Goal: Task Accomplishment & Management: Manage account settings

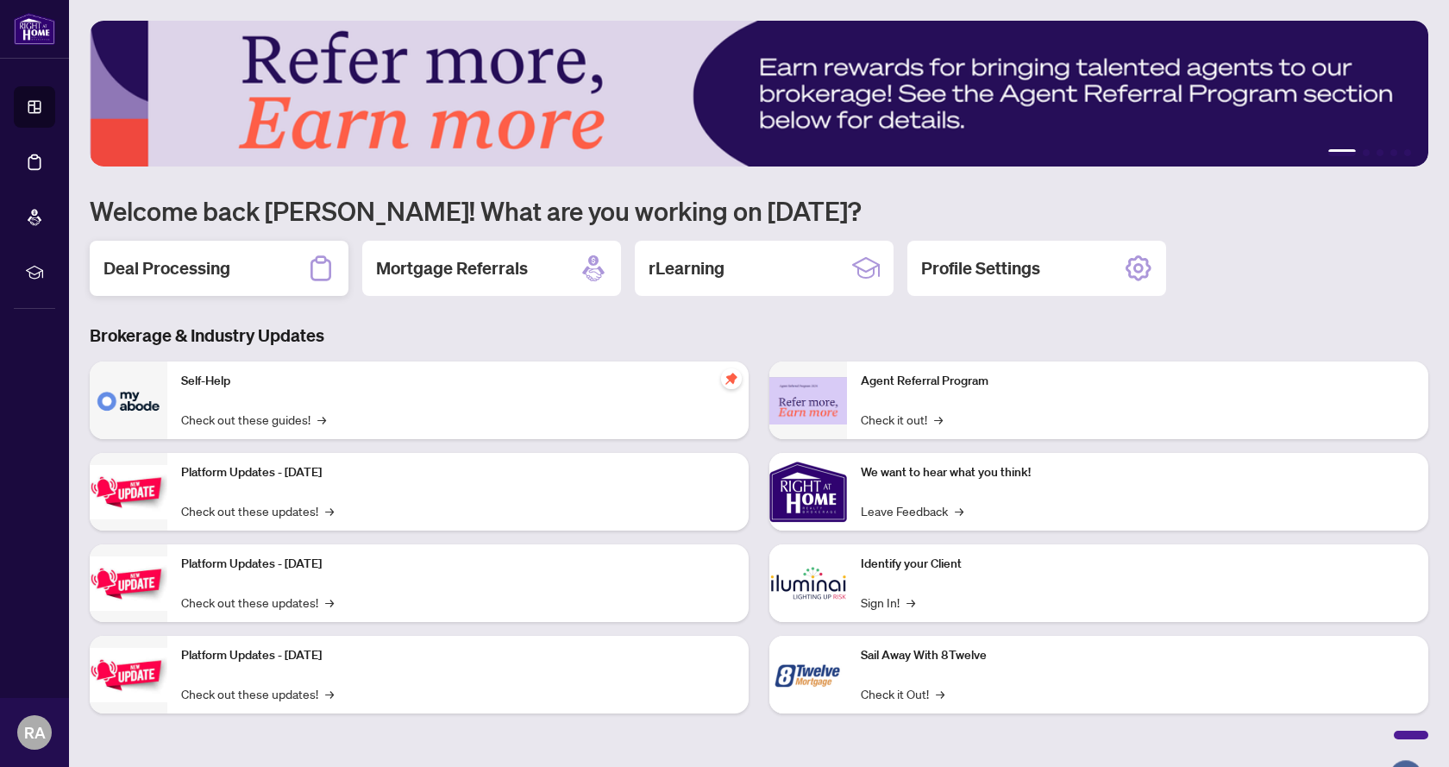
click at [182, 268] on h2 "Deal Processing" at bounding box center [167, 268] width 127 height 24
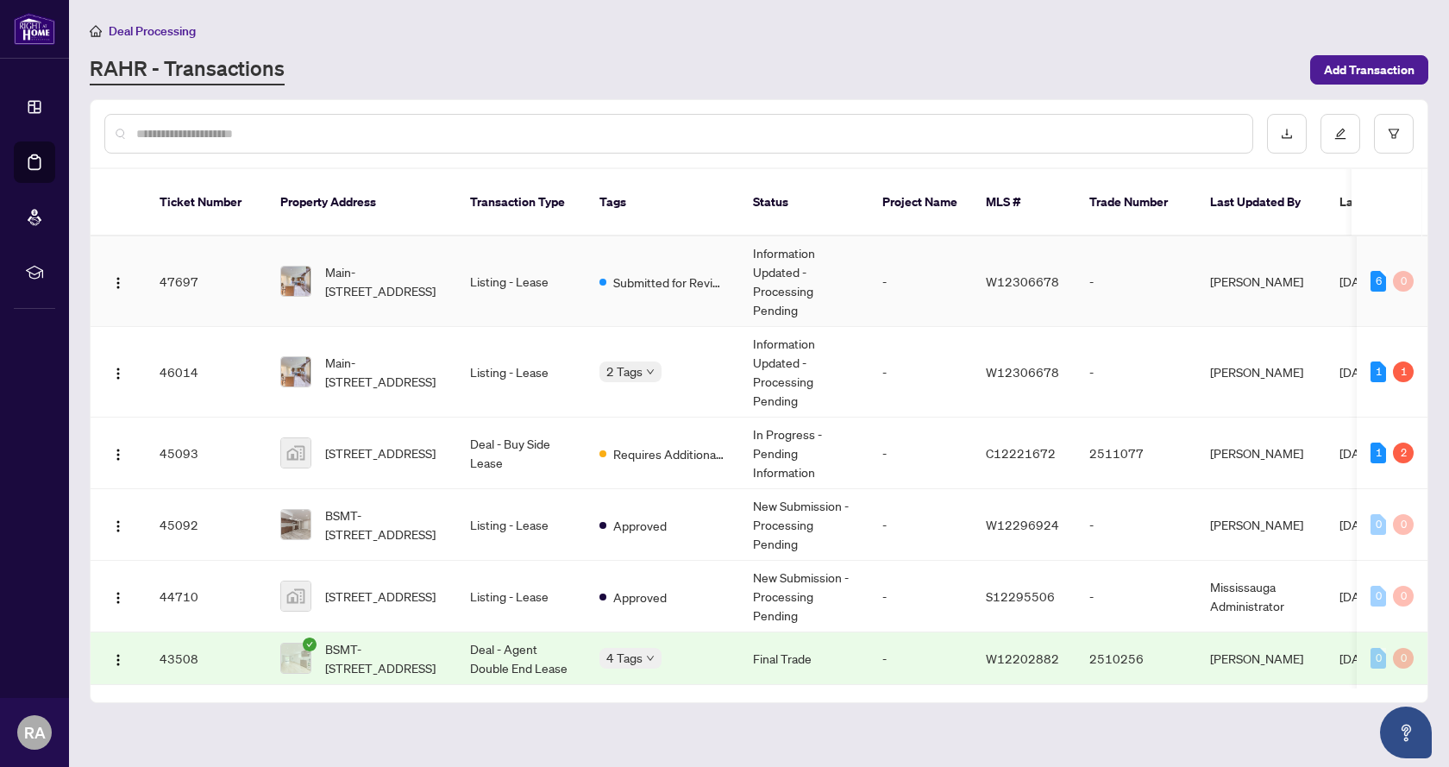
click at [522, 264] on td "Listing - Lease" at bounding box center [520, 281] width 129 height 91
